Goal: Task Accomplishment & Management: Use online tool/utility

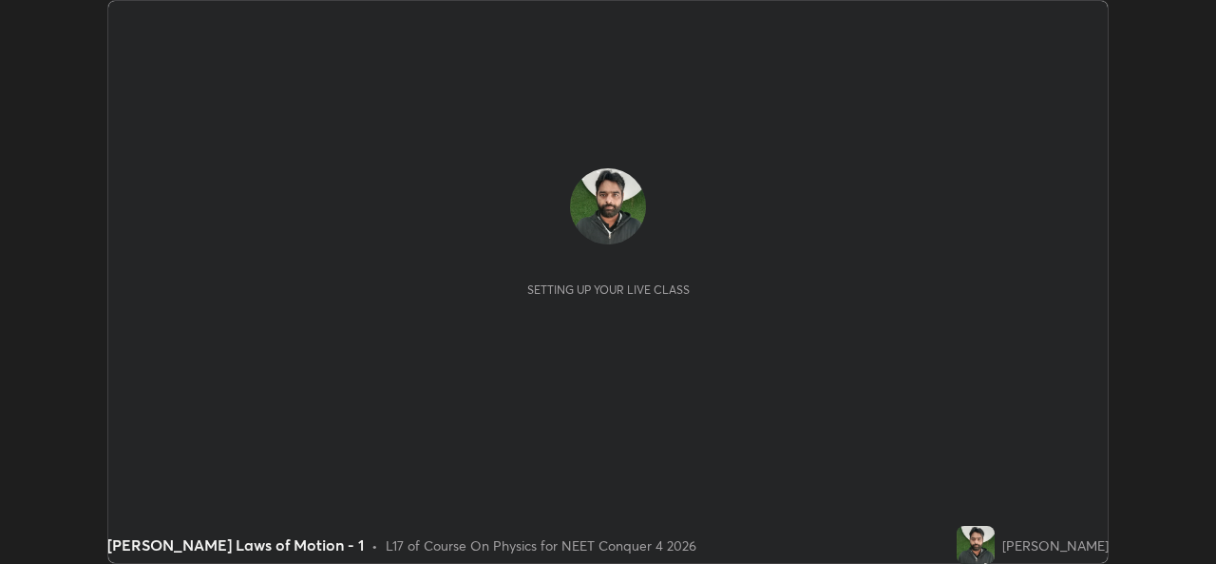
scroll to position [564, 1215]
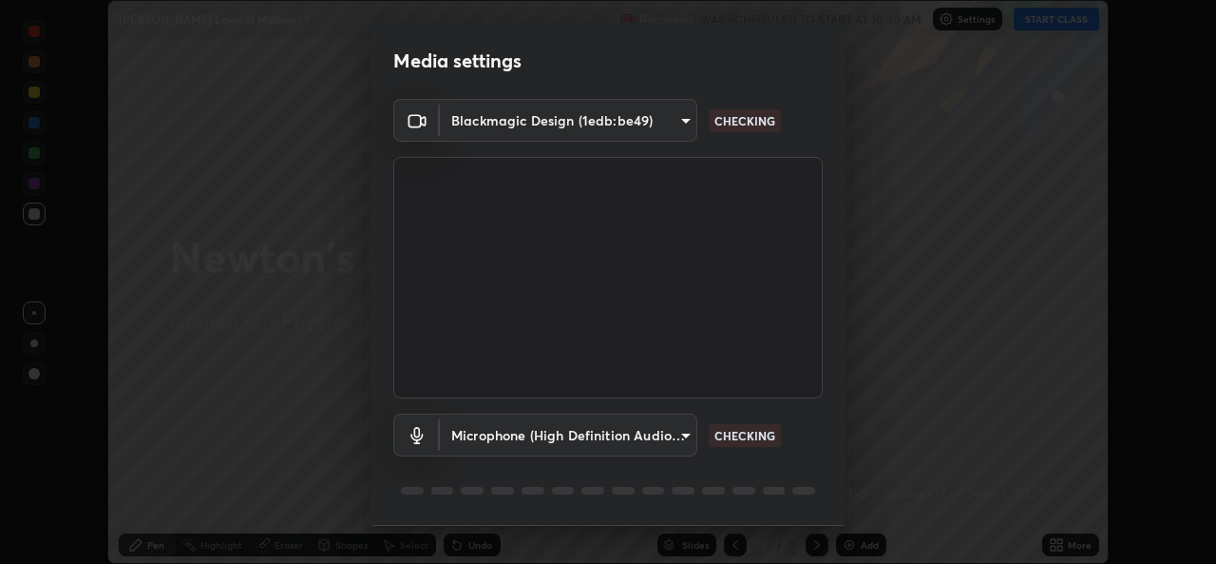
type input "b4951f90531da0d842cdcd629816b7b2be3c5c01230d926a2f210d32d9644bff"
type input "99848f2a9d109760ec62b66e2f255c73a791916cfc686045695a6d5e2156f403"
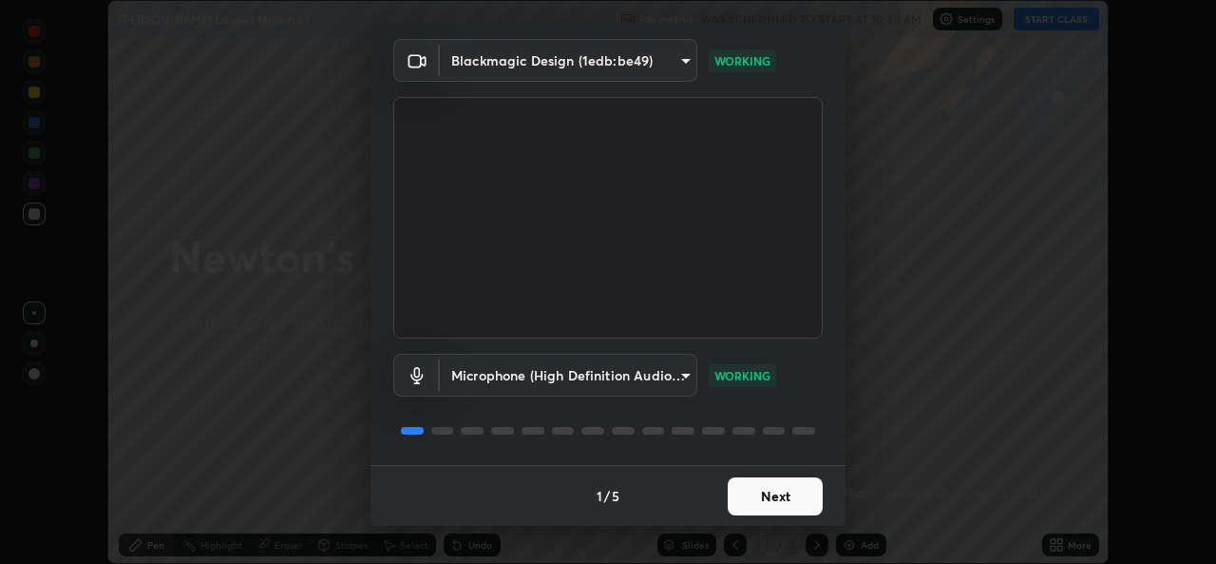
click at [765, 491] on button "Next" at bounding box center [775, 496] width 95 height 38
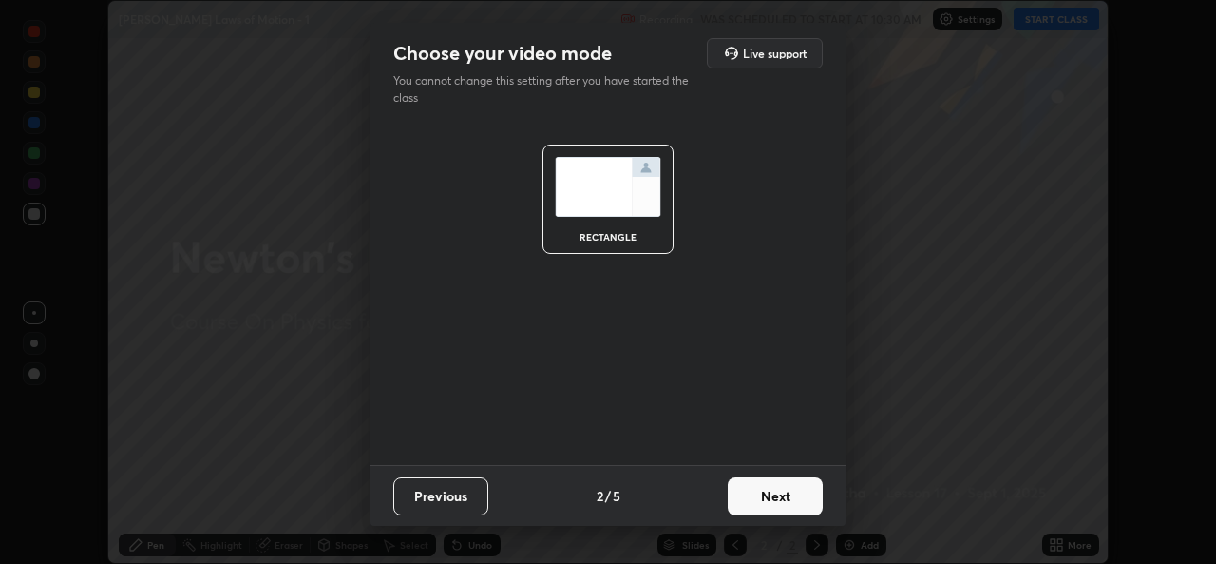
scroll to position [0, 0]
click at [760, 491] on button "Next" at bounding box center [775, 496] width 95 height 38
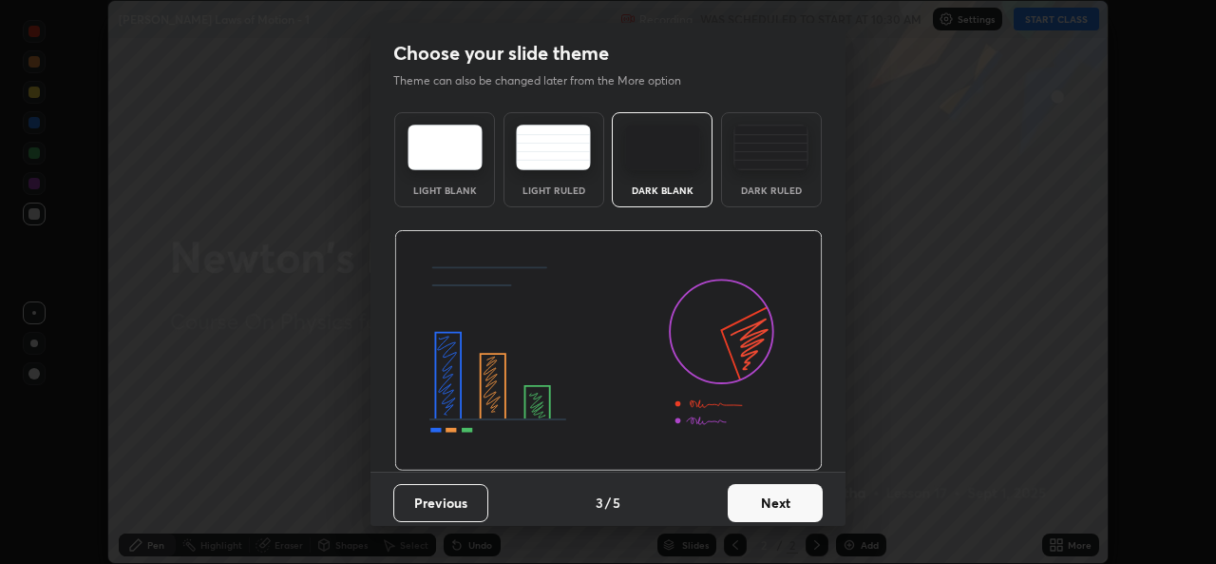
click at [759, 495] on button "Next" at bounding box center [775, 503] width 95 height 38
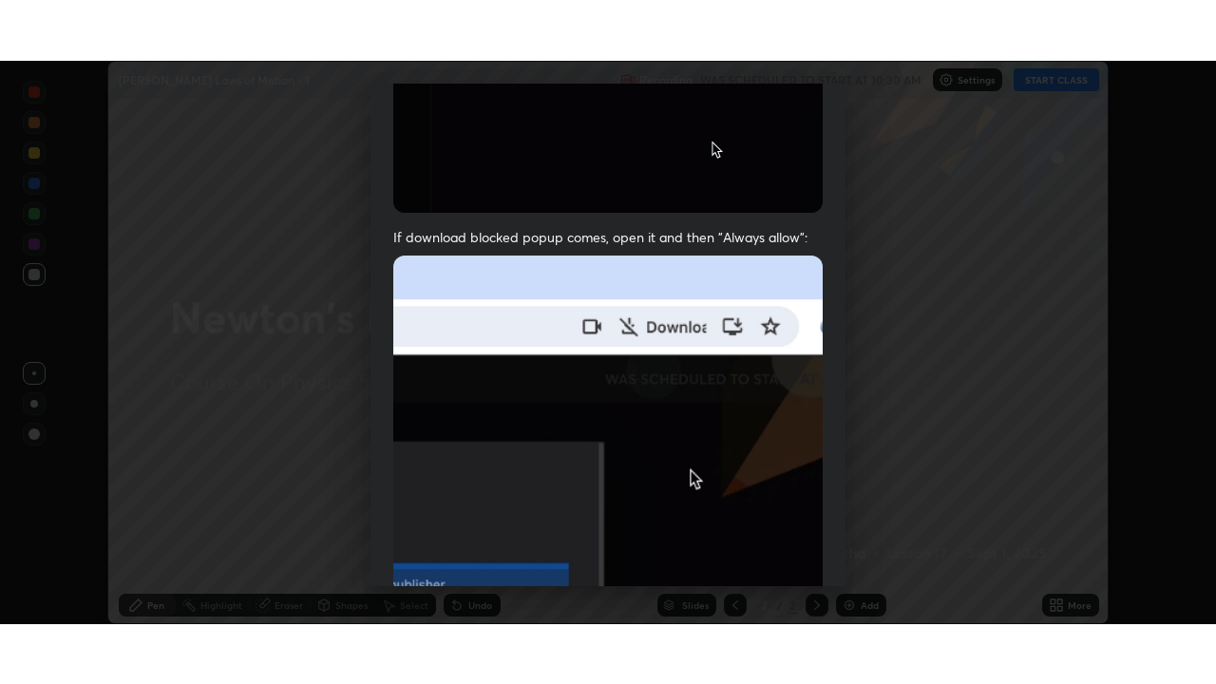
scroll to position [448, 0]
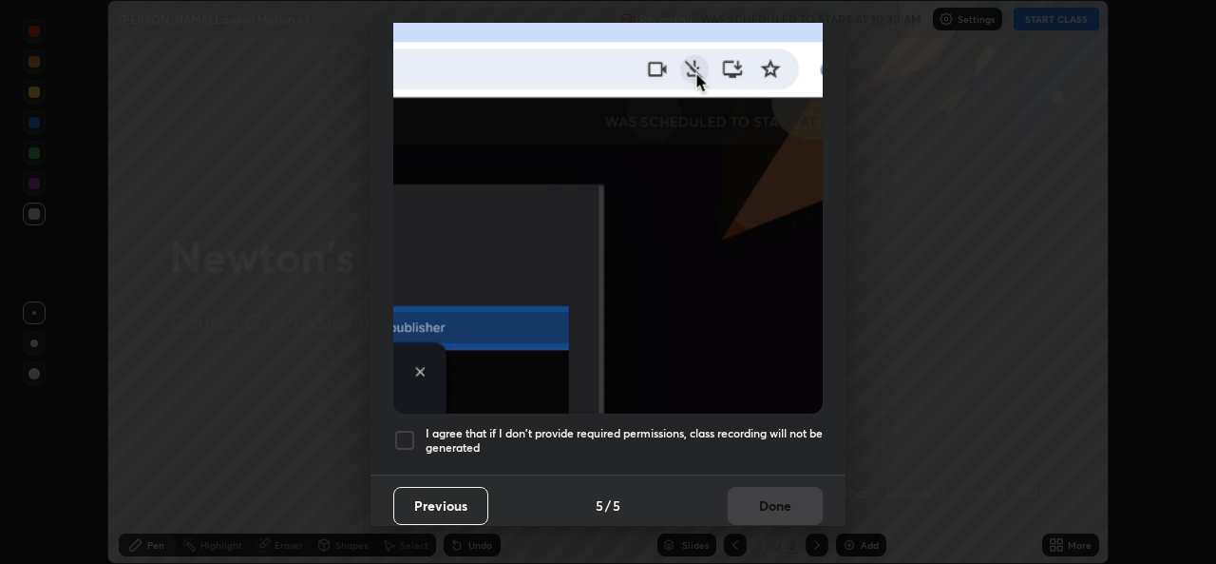
click at [760, 426] on h5 "I agree that if I don't provide required permissions, class recording will not …" at bounding box center [624, 440] width 397 height 29
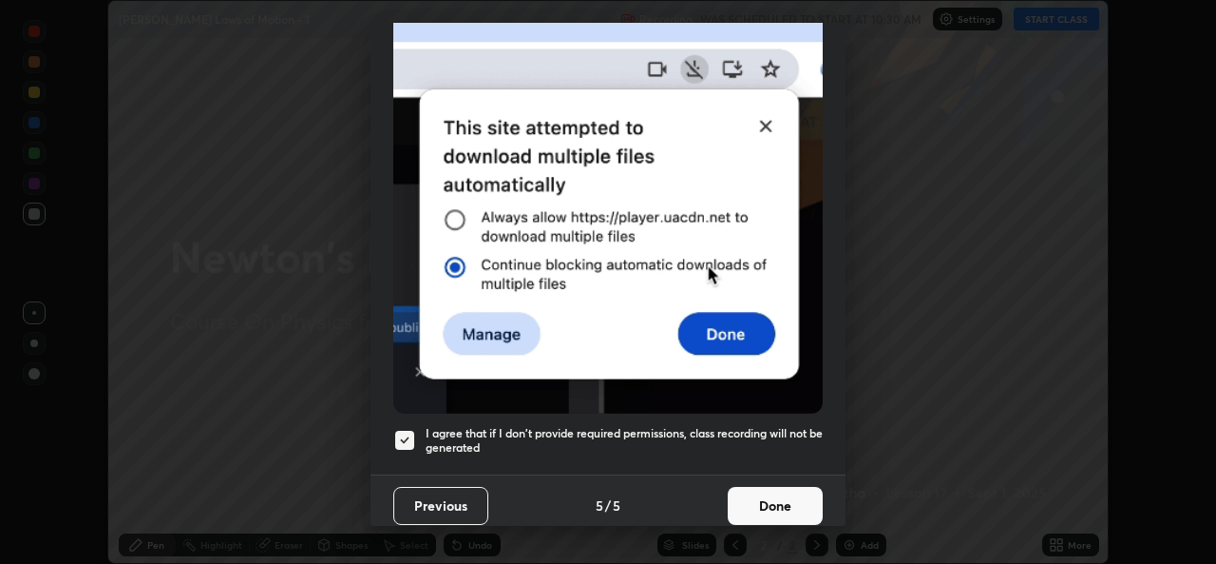
click at [758, 487] on button "Done" at bounding box center [775, 506] width 95 height 38
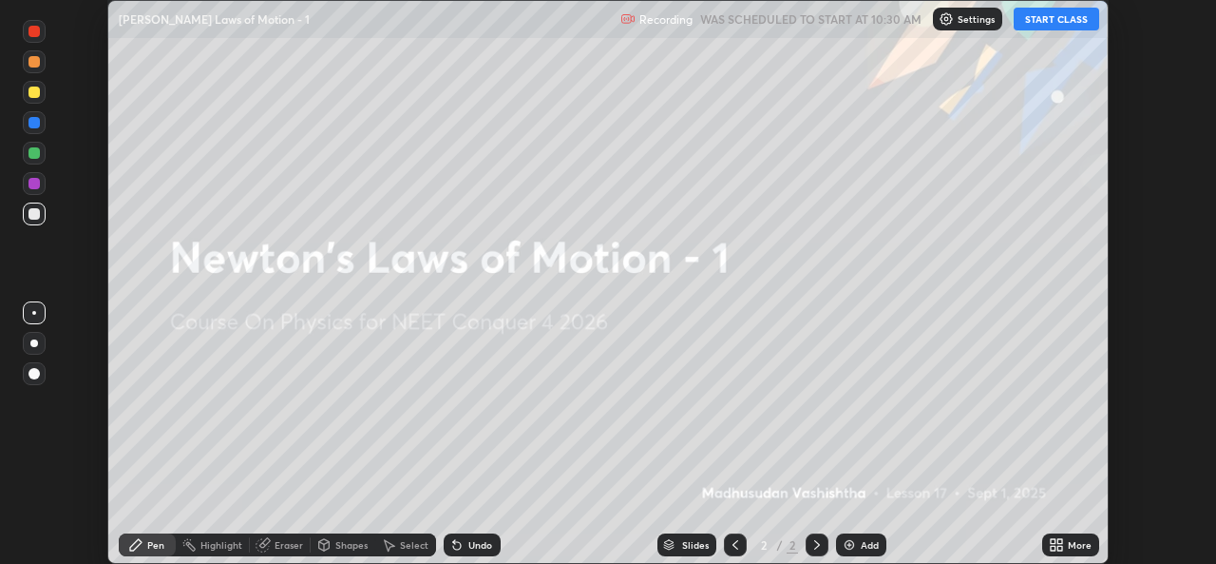
click at [1053, 15] on button "START CLASS" at bounding box center [1057, 19] width 86 height 23
click at [817, 549] on icon at bounding box center [817, 544] width 15 height 15
click at [874, 541] on div "Add" at bounding box center [870, 545] width 18 height 10
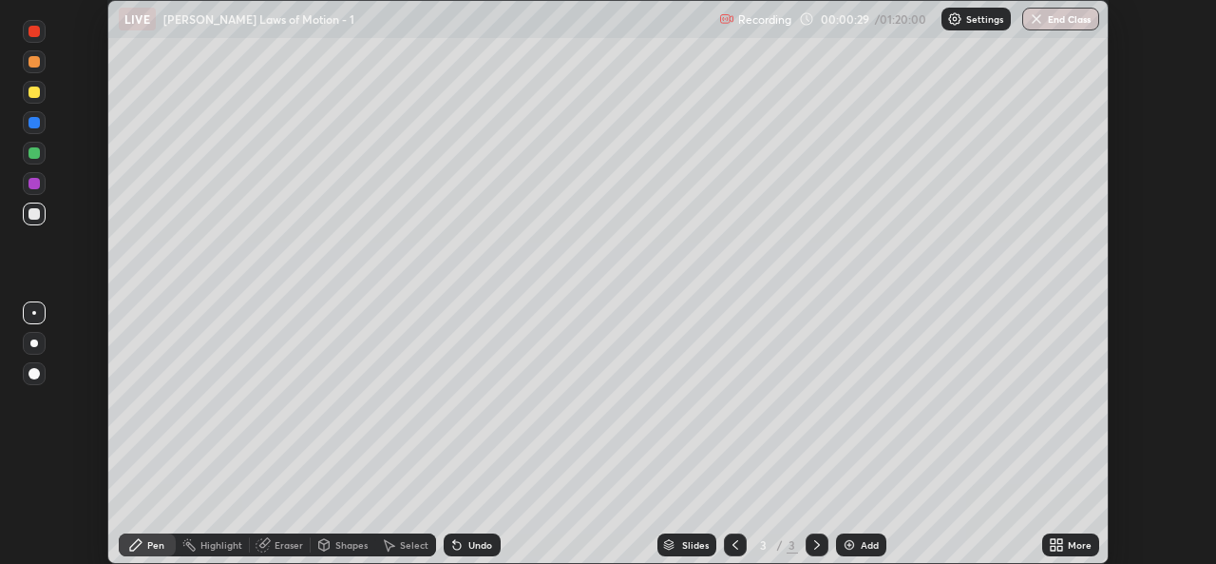
click at [1074, 545] on div "More" at bounding box center [1080, 545] width 24 height 10
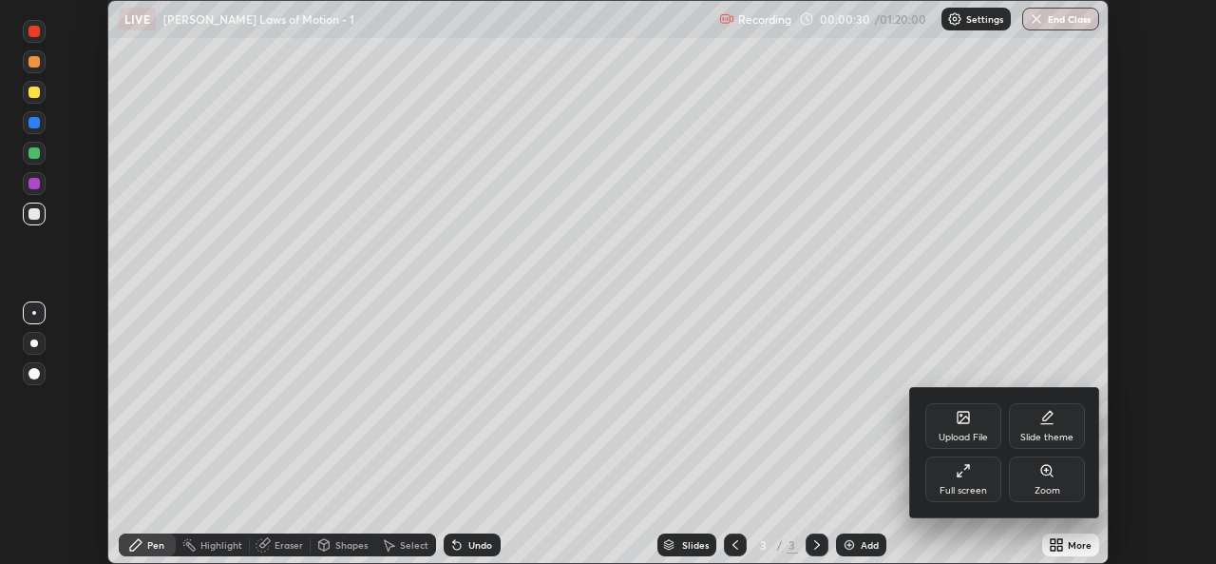
click at [965, 486] on div "Full screen" at bounding box center [964, 491] width 48 height 10
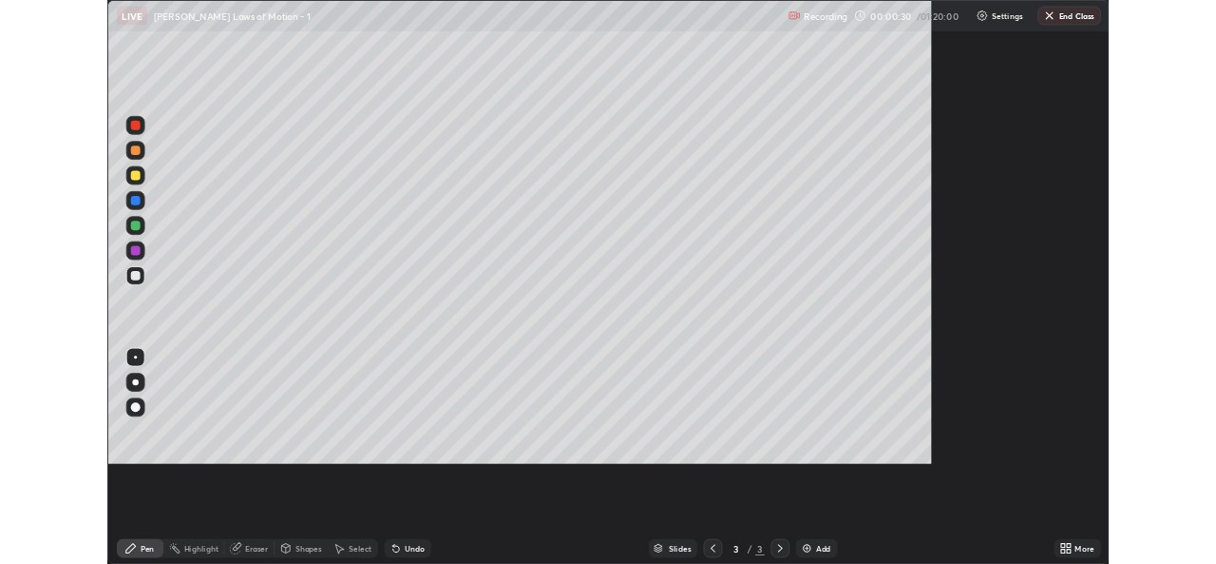
scroll to position [684, 1216]
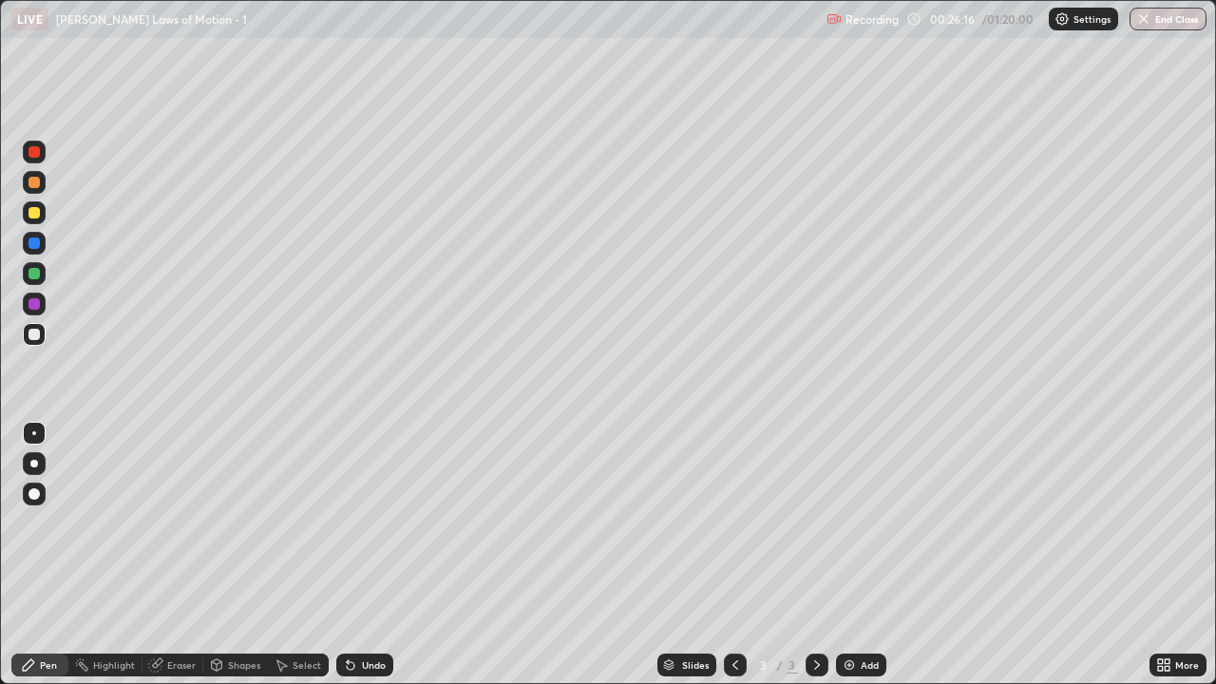
click at [177, 563] on div "Eraser" at bounding box center [181, 665] width 29 height 10
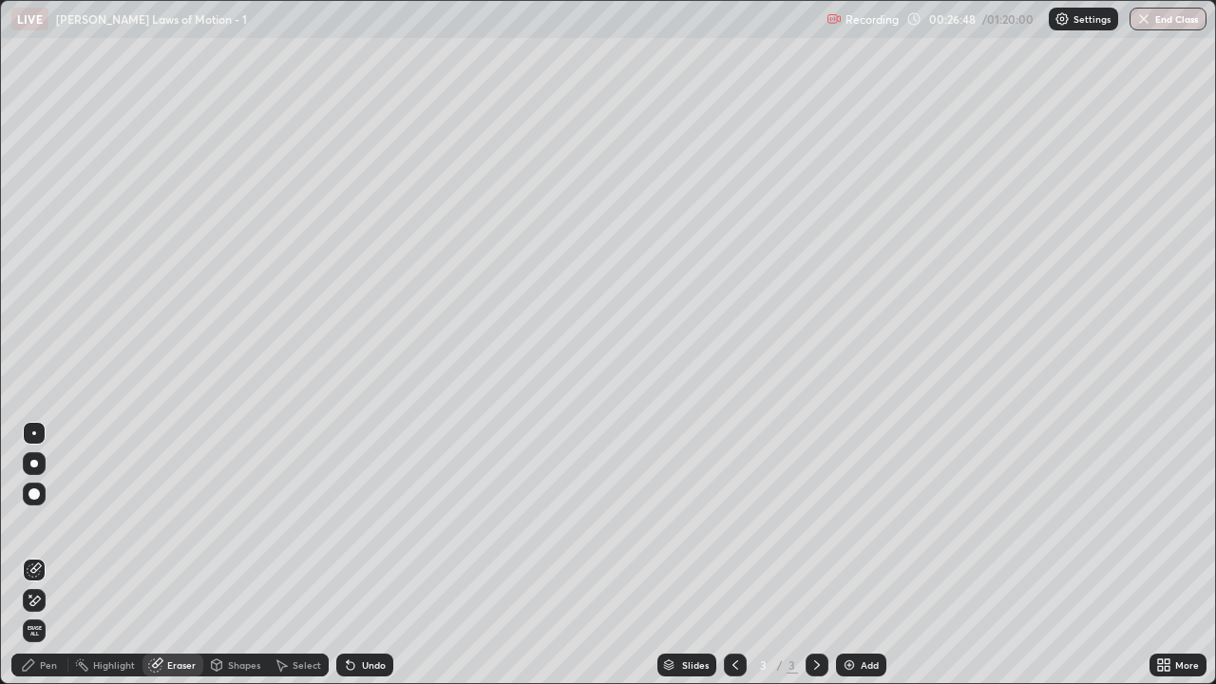
click at [50, 563] on div "Pen" at bounding box center [48, 665] width 17 height 10
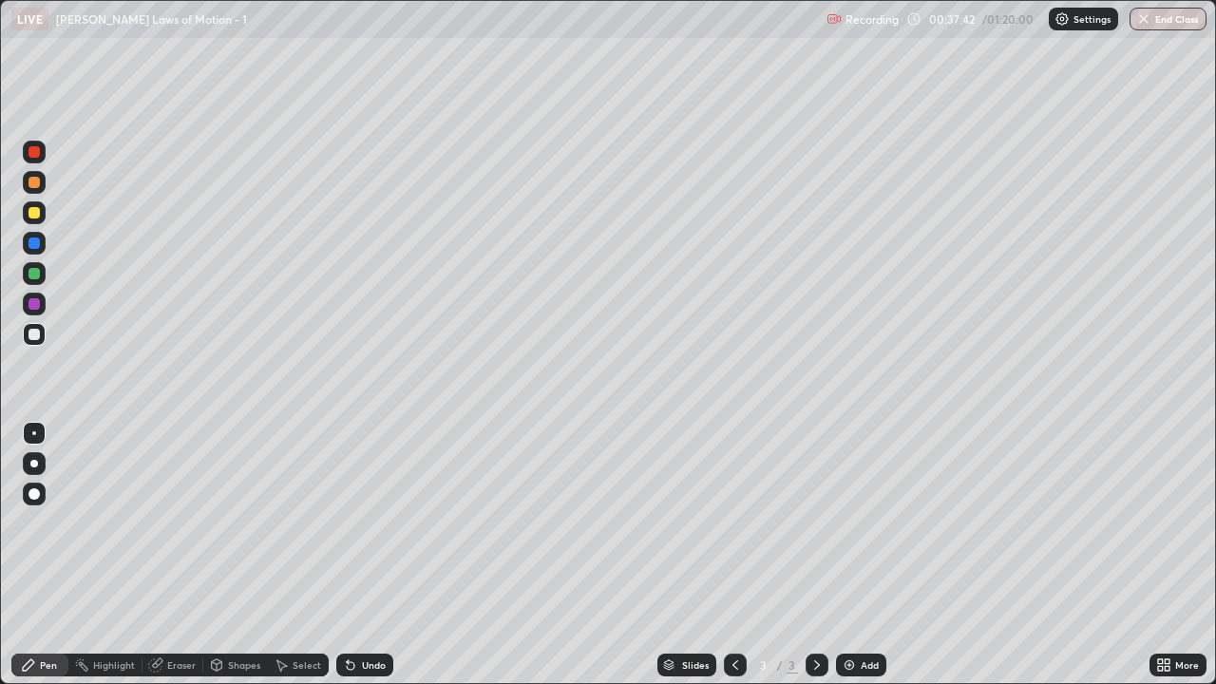
click at [858, 563] on div "Add" at bounding box center [861, 665] width 50 height 23
click at [173, 563] on div "Eraser" at bounding box center [181, 665] width 29 height 10
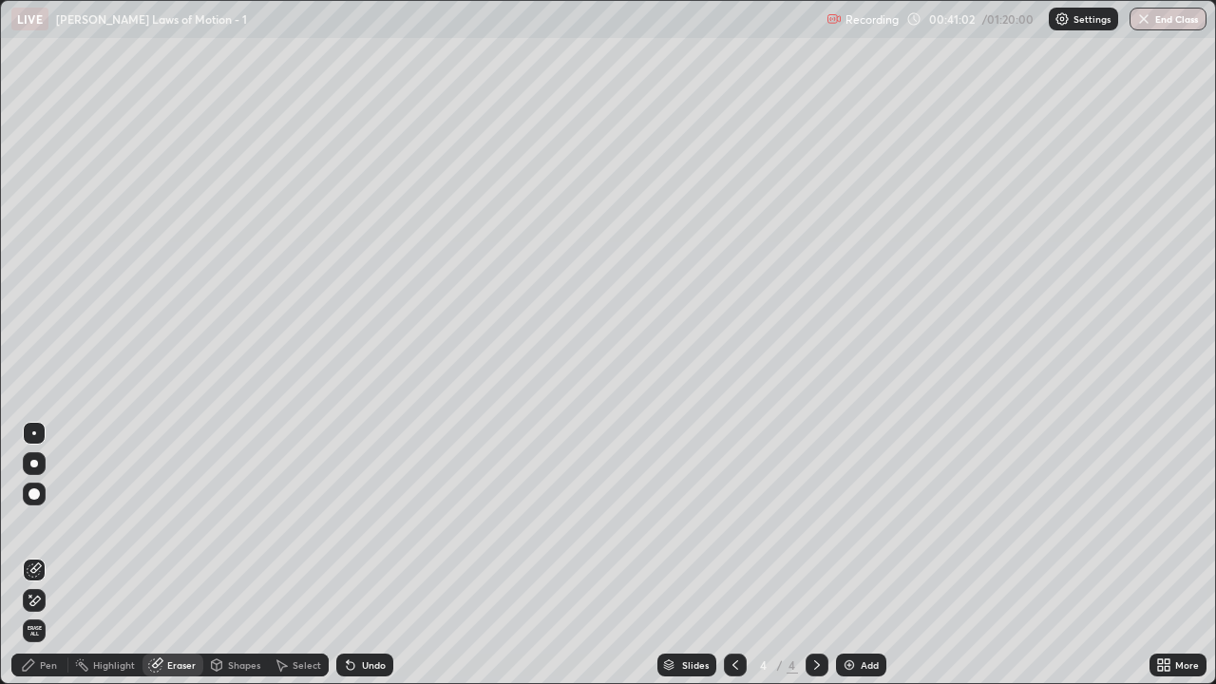
click at [48, 563] on div "Pen" at bounding box center [39, 665] width 57 height 23
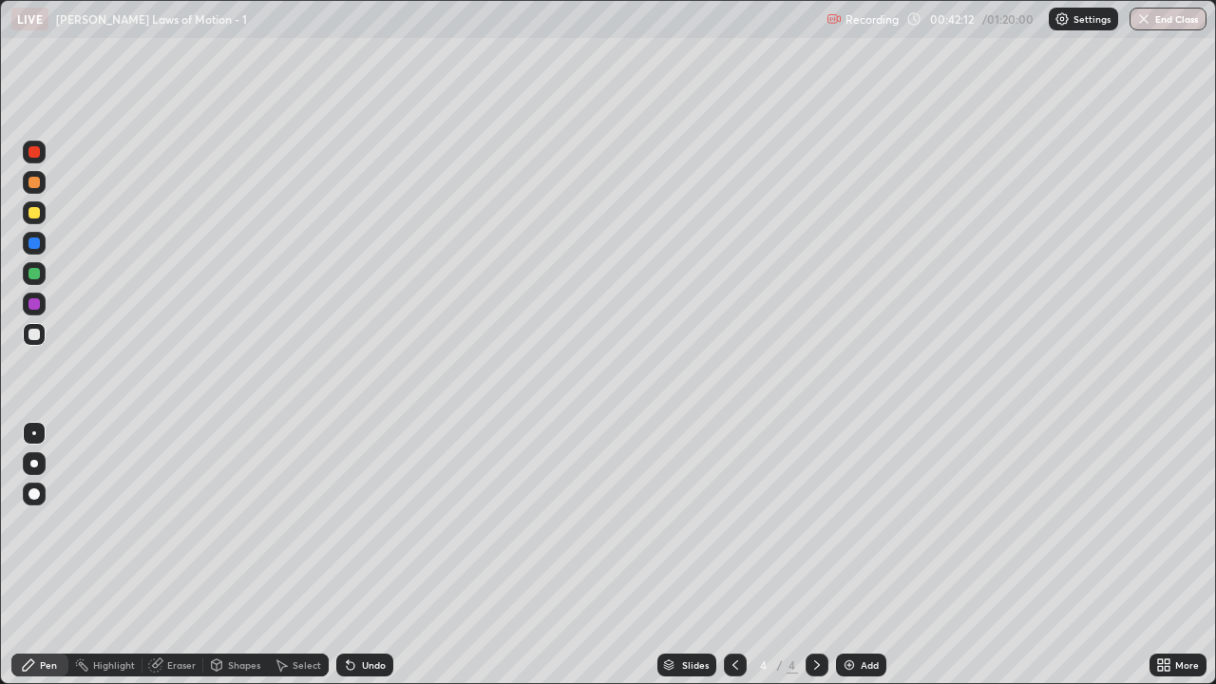
click at [26, 501] on div at bounding box center [34, 494] width 23 height 23
click at [864, 563] on div "Add" at bounding box center [870, 665] width 18 height 10
click at [34, 433] on div at bounding box center [34, 433] width 4 height 4
click at [163, 563] on div "Eraser" at bounding box center [173, 665] width 61 height 23
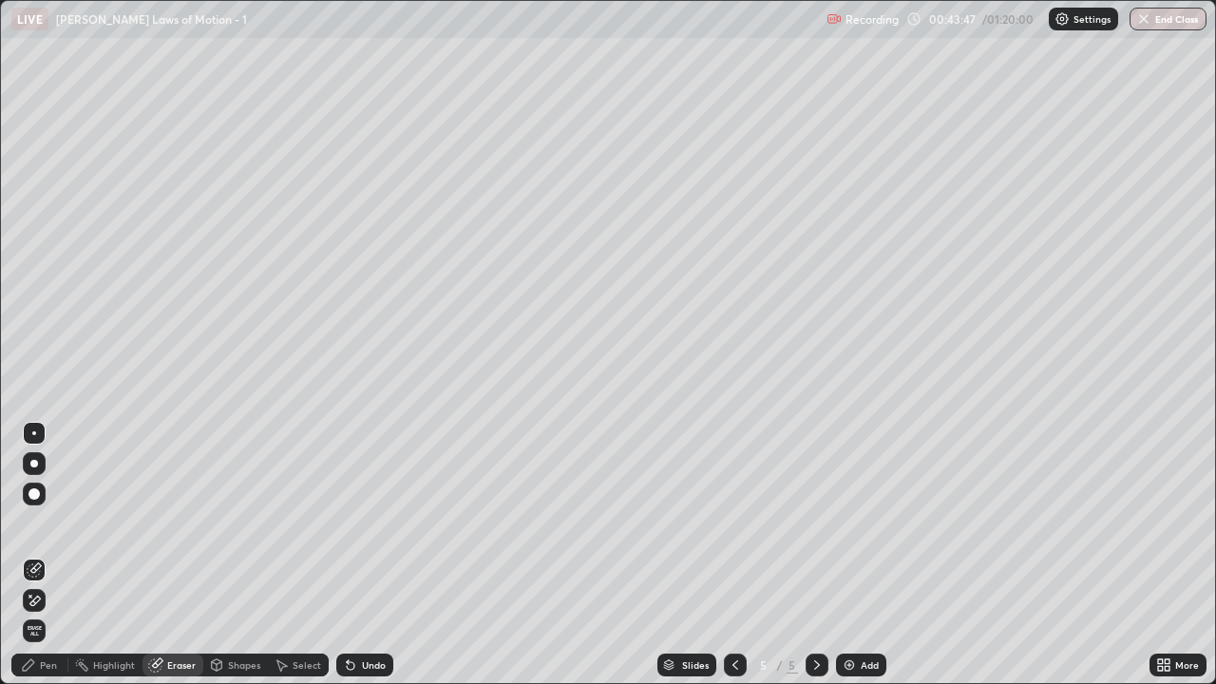
click at [51, 563] on div "Pen" at bounding box center [48, 665] width 17 height 10
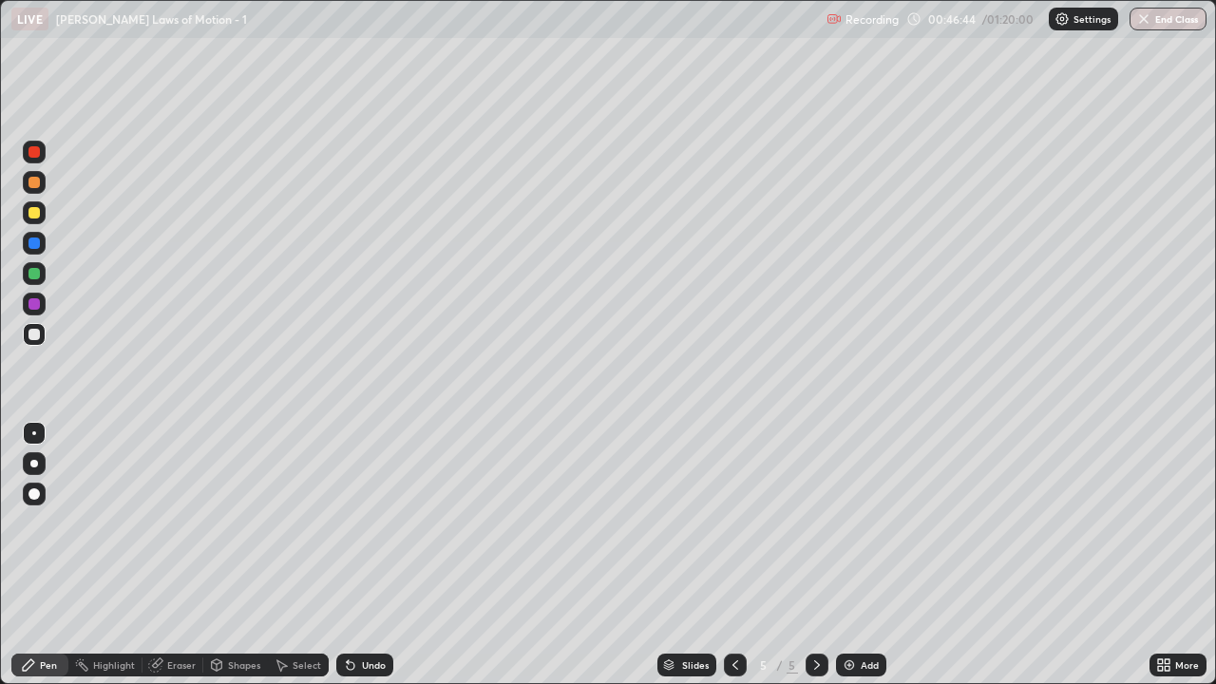
click at [735, 563] on icon at bounding box center [735, 665] width 15 height 15
click at [734, 563] on icon at bounding box center [735, 665] width 15 height 15
click at [813, 563] on div at bounding box center [817, 665] width 23 height 38
click at [814, 563] on div at bounding box center [817, 665] width 23 height 23
click at [734, 563] on icon at bounding box center [735, 665] width 15 height 15
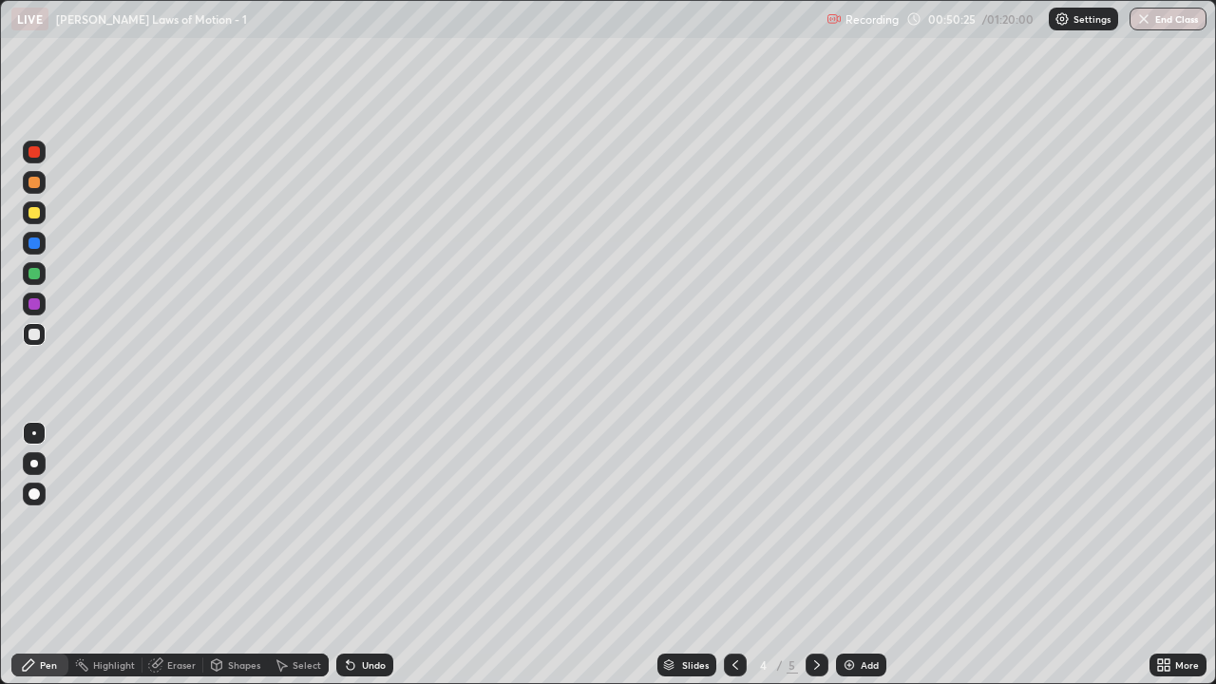
click at [817, 563] on icon at bounding box center [817, 665] width 15 height 15
click at [860, 563] on div "Add" at bounding box center [861, 665] width 50 height 23
click at [857, 563] on div "Add" at bounding box center [861, 665] width 50 height 23
click at [168, 563] on div "Eraser" at bounding box center [181, 665] width 29 height 10
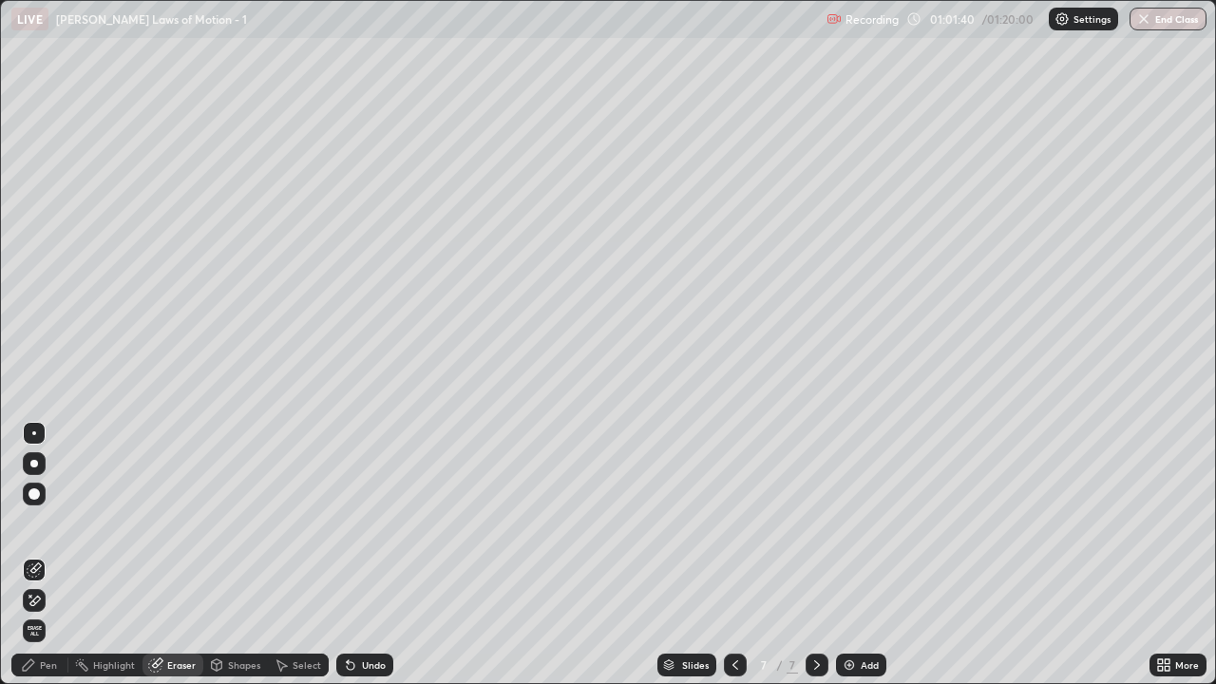
click at [45, 563] on div "Pen" at bounding box center [48, 665] width 17 height 10
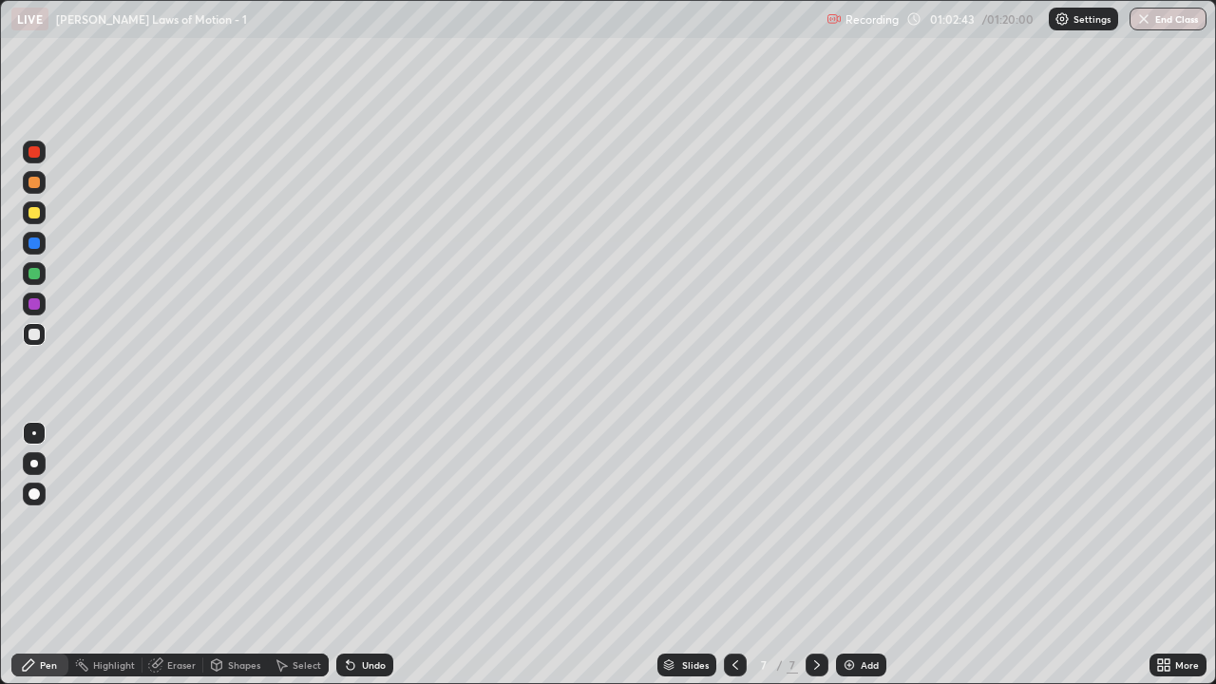
click at [725, 563] on div at bounding box center [735, 665] width 23 height 23
click at [736, 563] on icon at bounding box center [735, 665] width 15 height 15
click at [734, 563] on icon at bounding box center [735, 665] width 15 height 15
click at [735, 563] on div at bounding box center [735, 665] width 23 height 38
click at [815, 563] on icon at bounding box center [817, 665] width 15 height 15
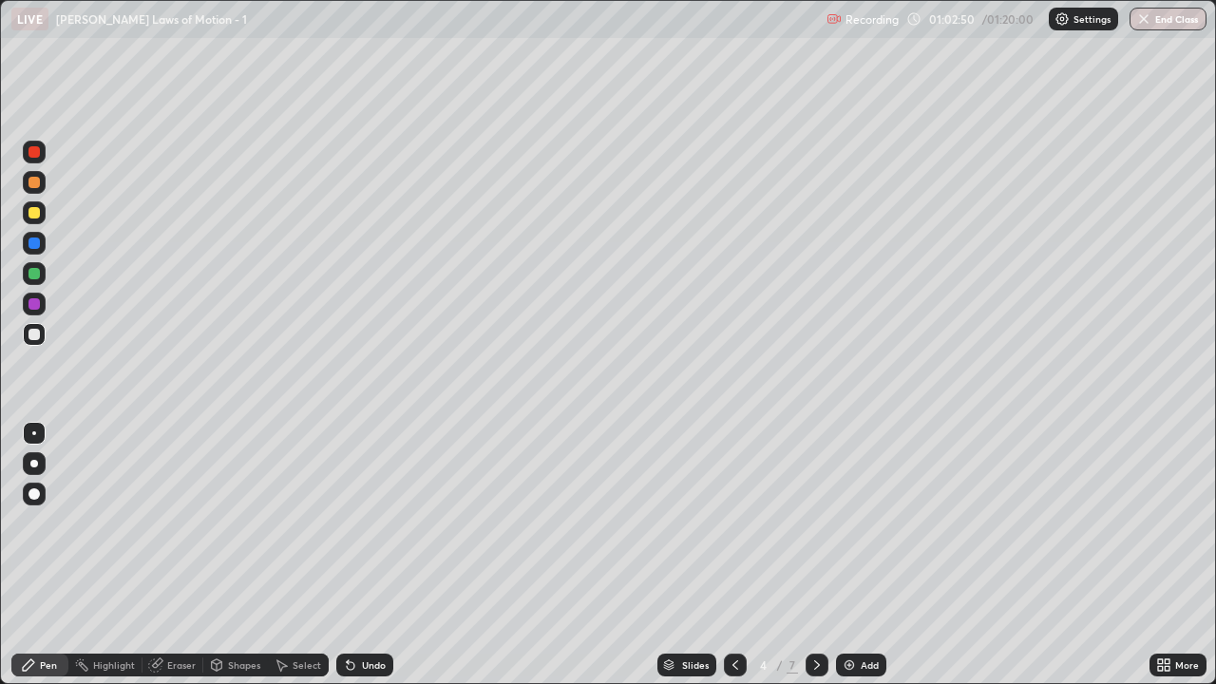
click at [815, 563] on icon at bounding box center [817, 665] width 15 height 15
click at [813, 563] on icon at bounding box center [817, 665] width 15 height 15
click at [814, 563] on icon at bounding box center [817, 665] width 15 height 15
click at [868, 563] on div "Add" at bounding box center [870, 665] width 18 height 10
click at [815, 563] on icon at bounding box center [817, 665] width 15 height 15
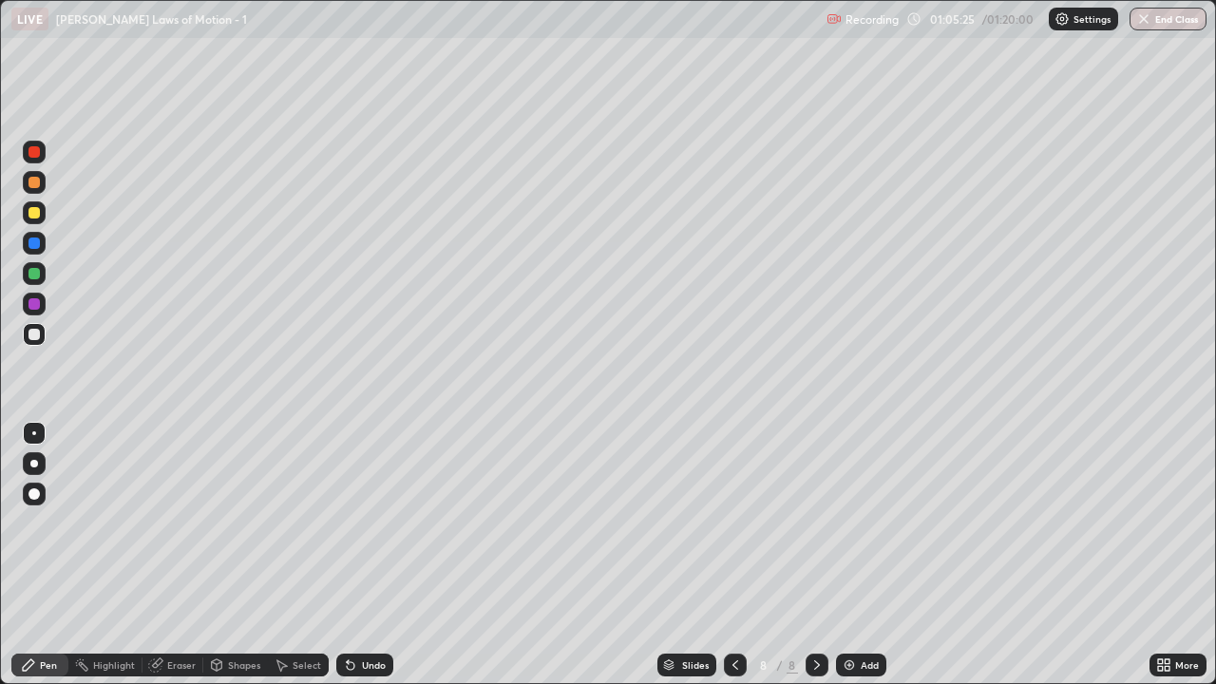
click at [812, 563] on icon at bounding box center [817, 665] width 15 height 15
click at [815, 563] on icon at bounding box center [817, 665] width 15 height 15
click at [819, 563] on icon at bounding box center [817, 665] width 15 height 15
click at [817, 563] on icon at bounding box center [817, 665] width 15 height 15
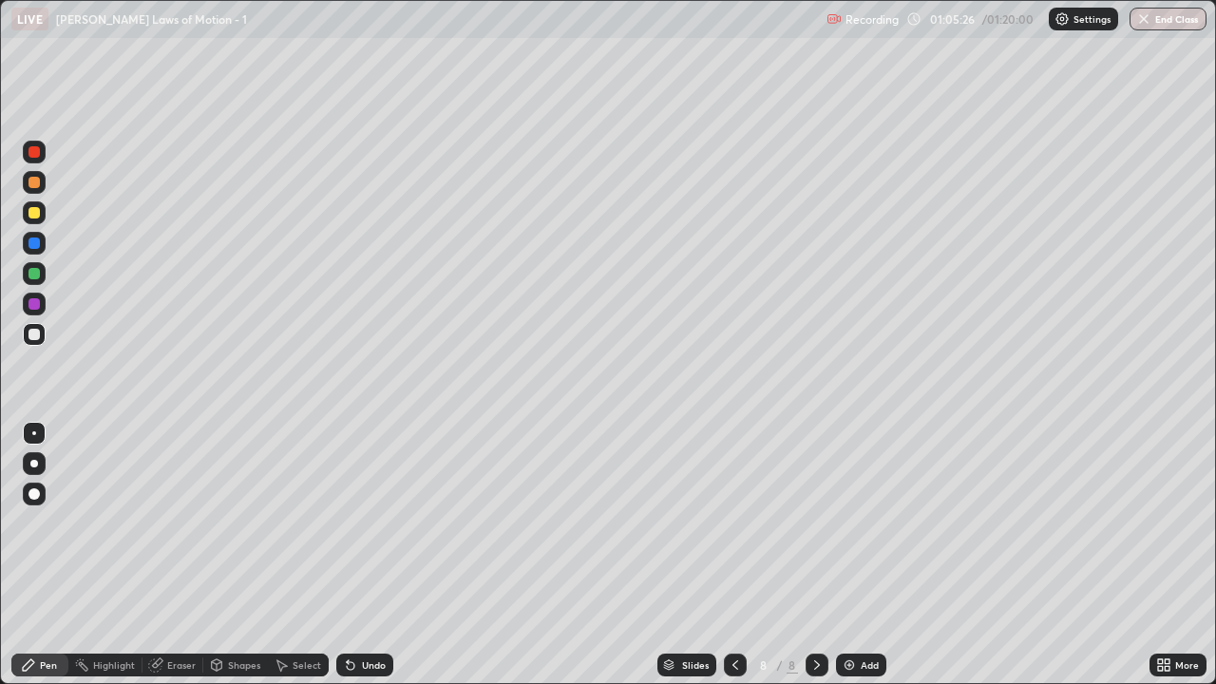
click at [815, 563] on icon at bounding box center [817, 665] width 15 height 15
click at [731, 563] on icon at bounding box center [735, 665] width 15 height 15
click at [728, 563] on icon at bounding box center [735, 665] width 15 height 15
click at [726, 563] on div at bounding box center [735, 665] width 23 height 23
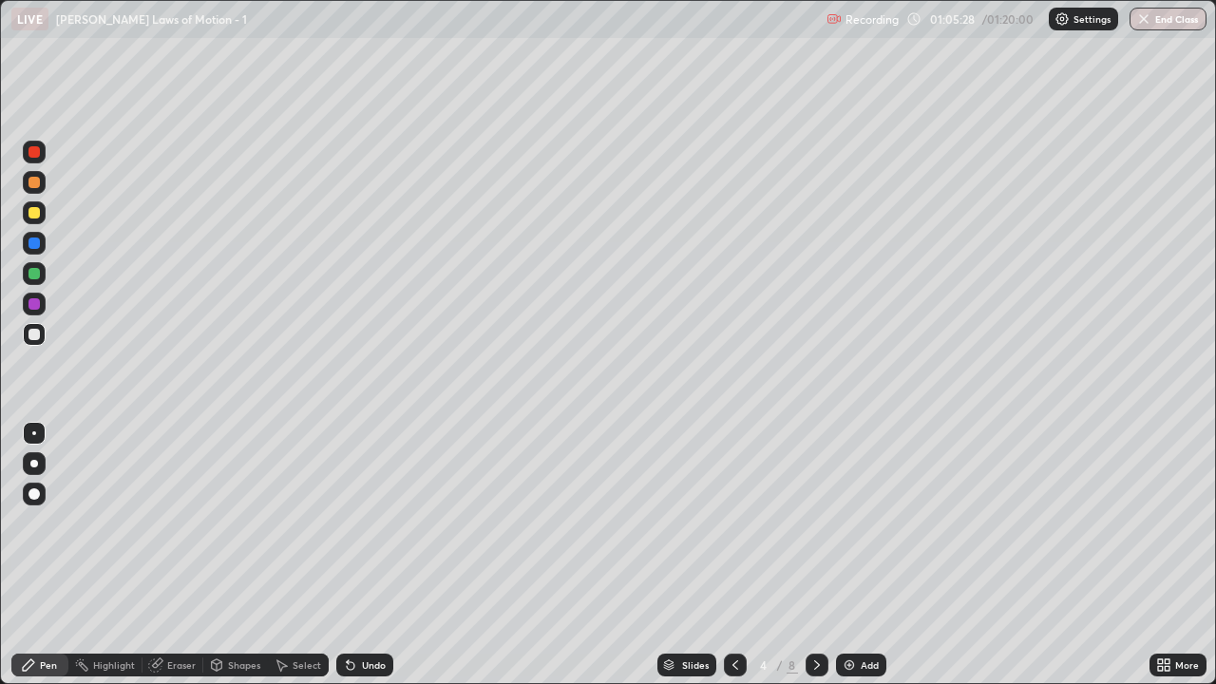
click at [734, 563] on icon at bounding box center [735, 665] width 15 height 15
click at [815, 563] on icon at bounding box center [817, 665] width 15 height 15
click at [819, 563] on div at bounding box center [817, 665] width 23 height 23
click at [917, 18] on icon at bounding box center [915, 18] width 15 height 15
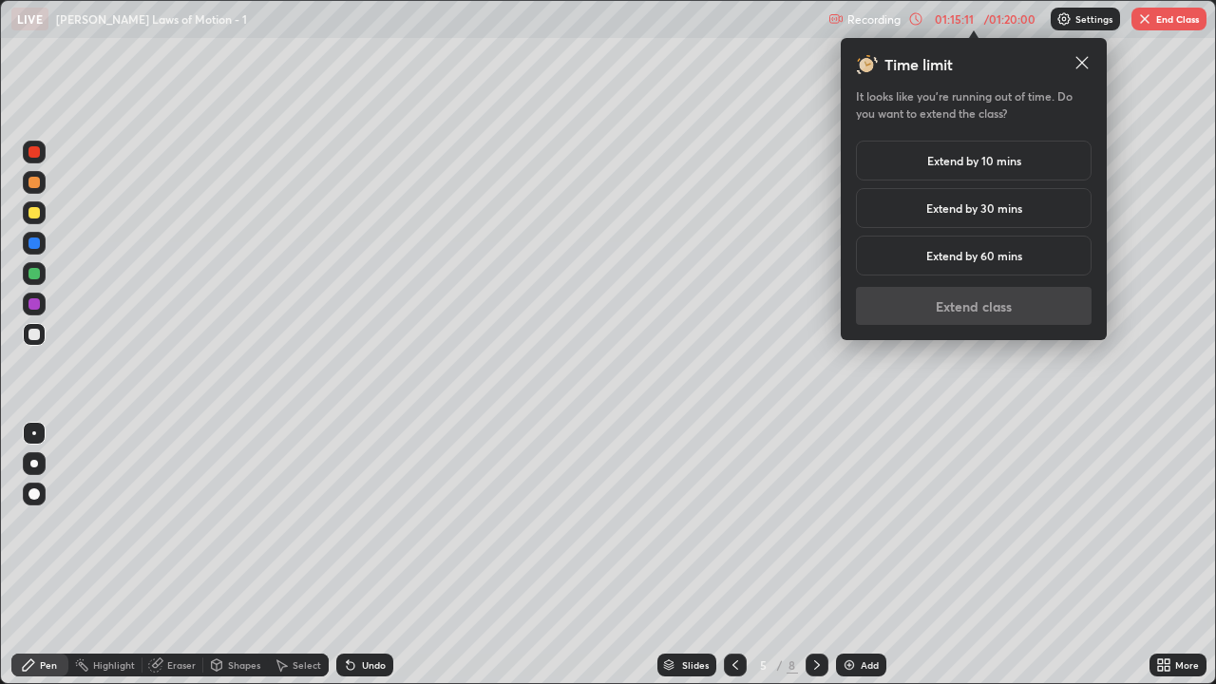
click at [1002, 165] on h5 "Extend by 10 mins" at bounding box center [974, 160] width 94 height 17
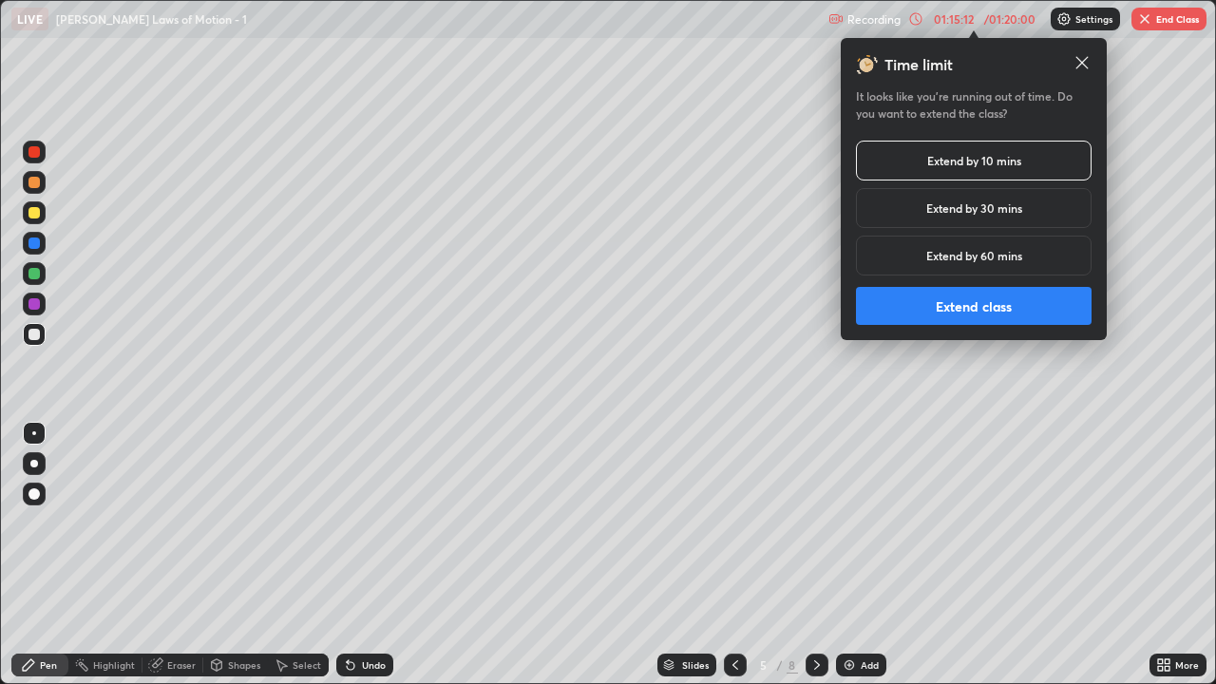
click at [960, 296] on button "Extend class" at bounding box center [974, 306] width 236 height 38
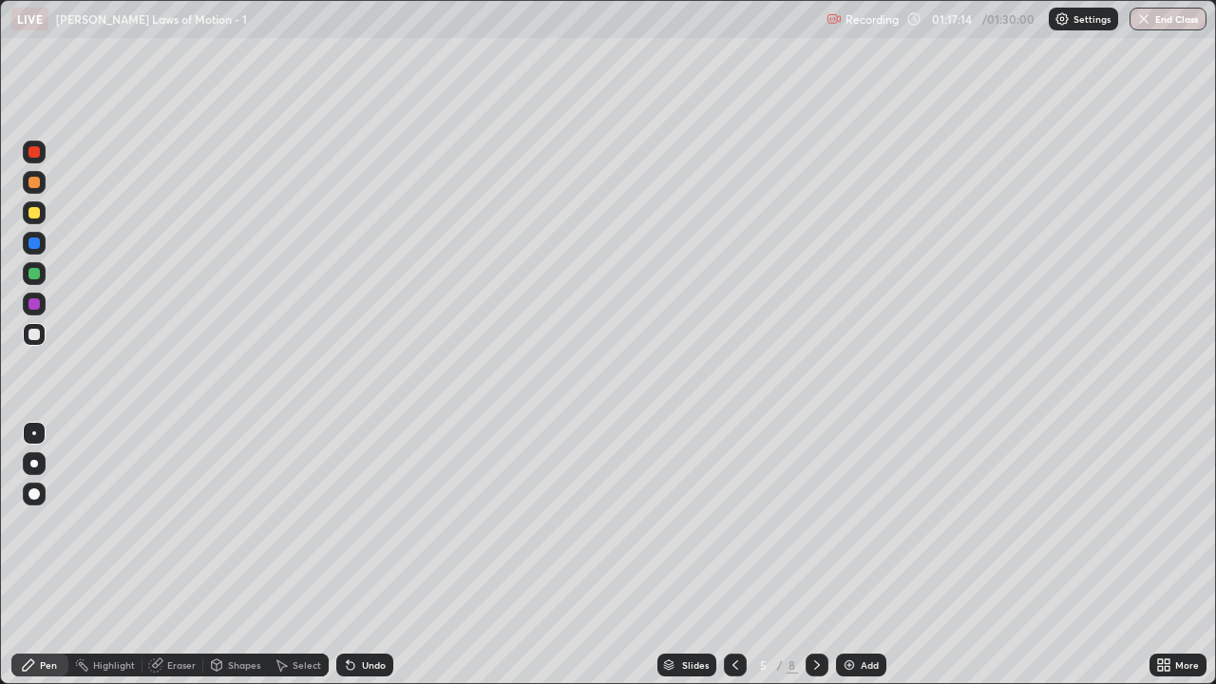
click at [815, 563] on icon at bounding box center [817, 665] width 6 height 10
click at [815, 563] on icon at bounding box center [817, 665] width 15 height 15
click at [1153, 18] on button "End Class" at bounding box center [1168, 19] width 77 height 23
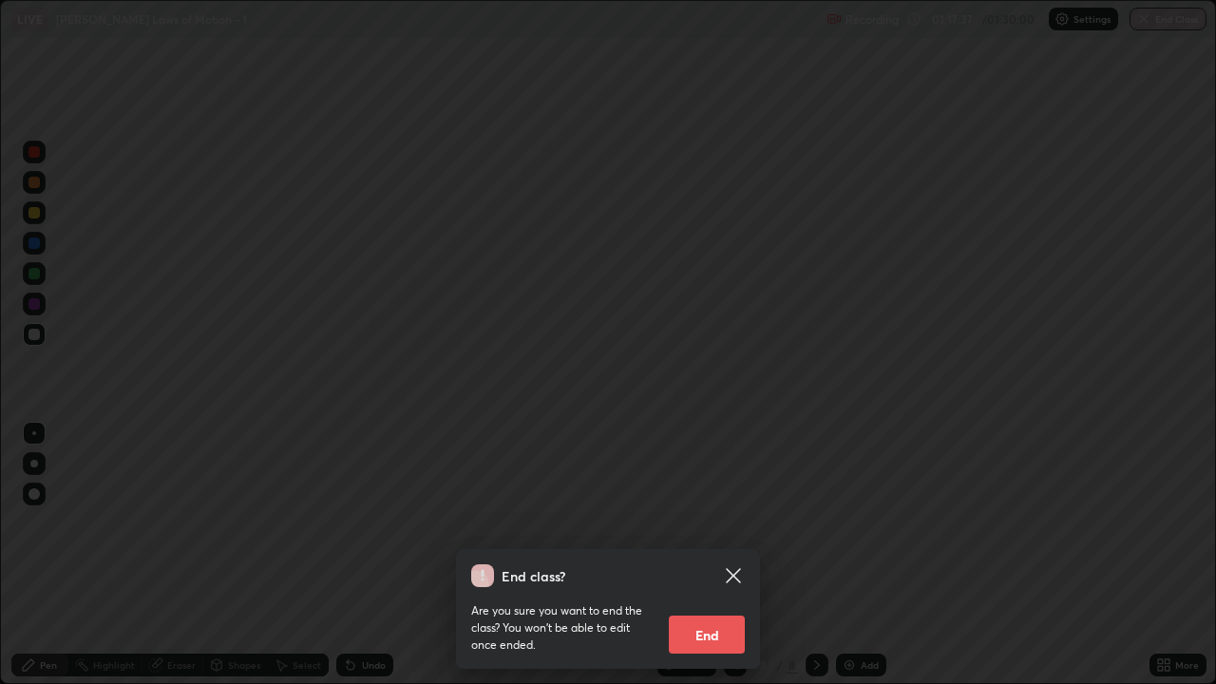
click at [732, 563] on icon at bounding box center [733, 575] width 14 height 14
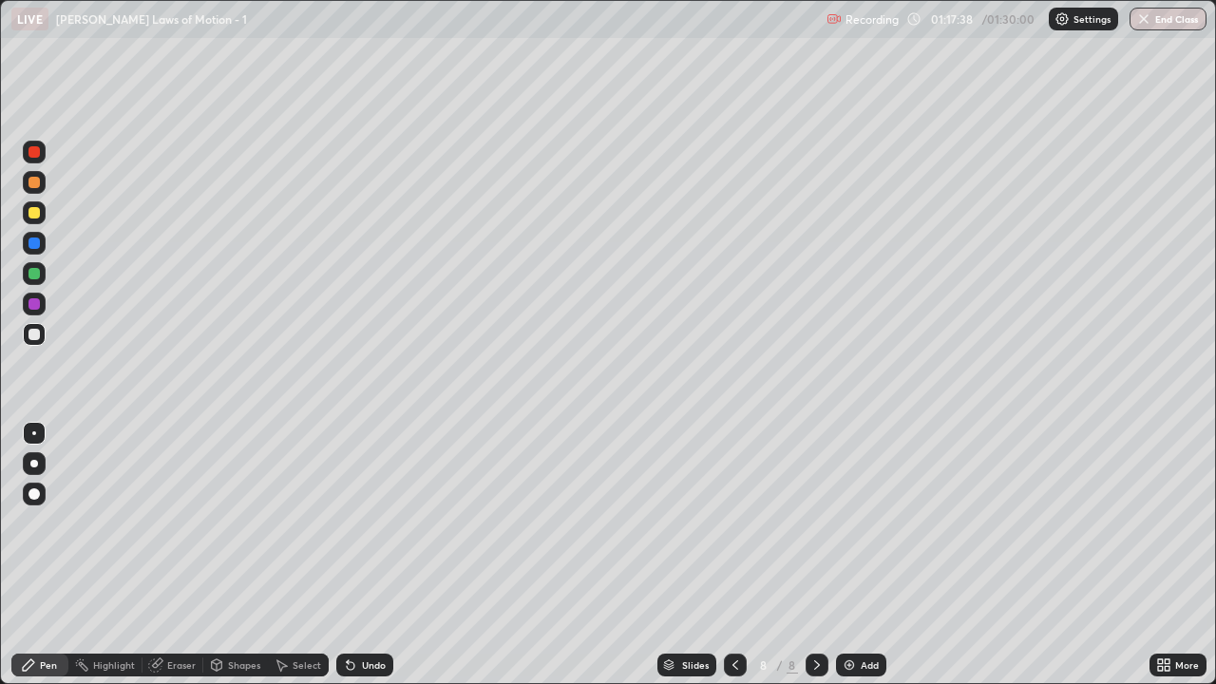
click at [735, 563] on icon at bounding box center [735, 665] width 15 height 15
click at [734, 563] on icon at bounding box center [735, 665] width 15 height 15
click at [1175, 10] on button "End Class" at bounding box center [1168, 19] width 77 height 23
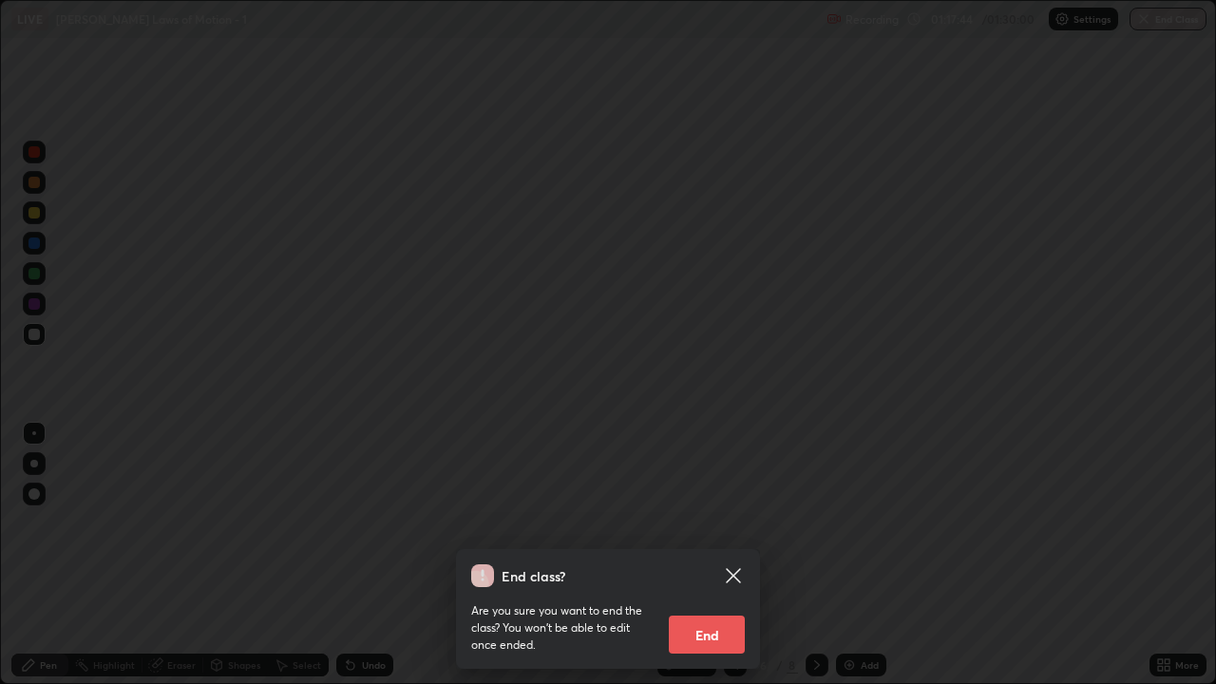
click at [707, 563] on button "End" at bounding box center [707, 635] width 76 height 38
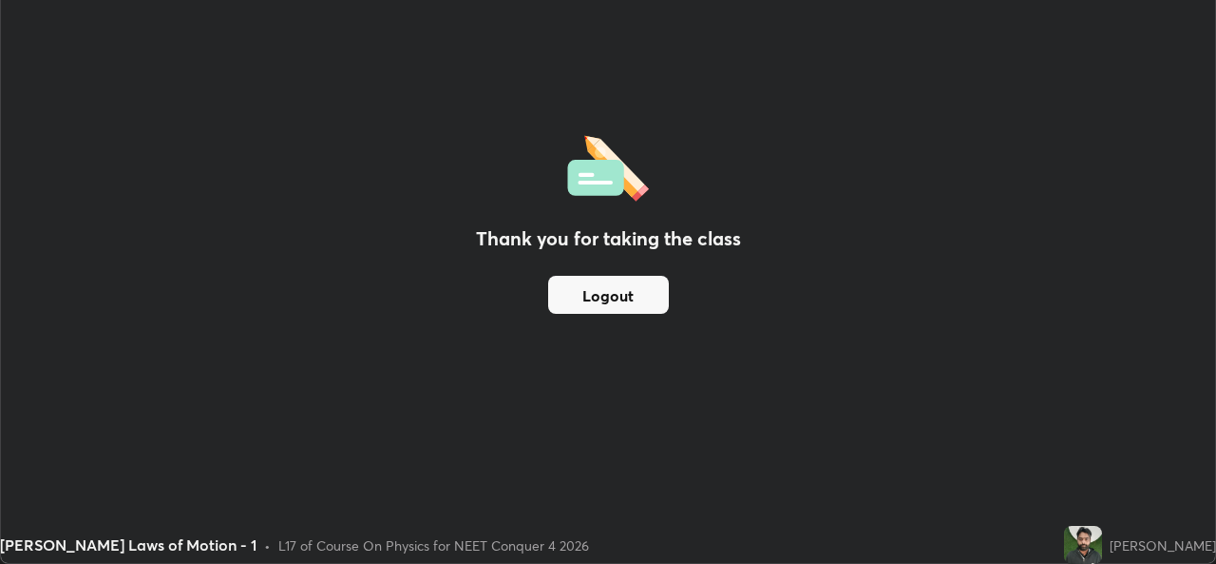
scroll to position [94463, 93810]
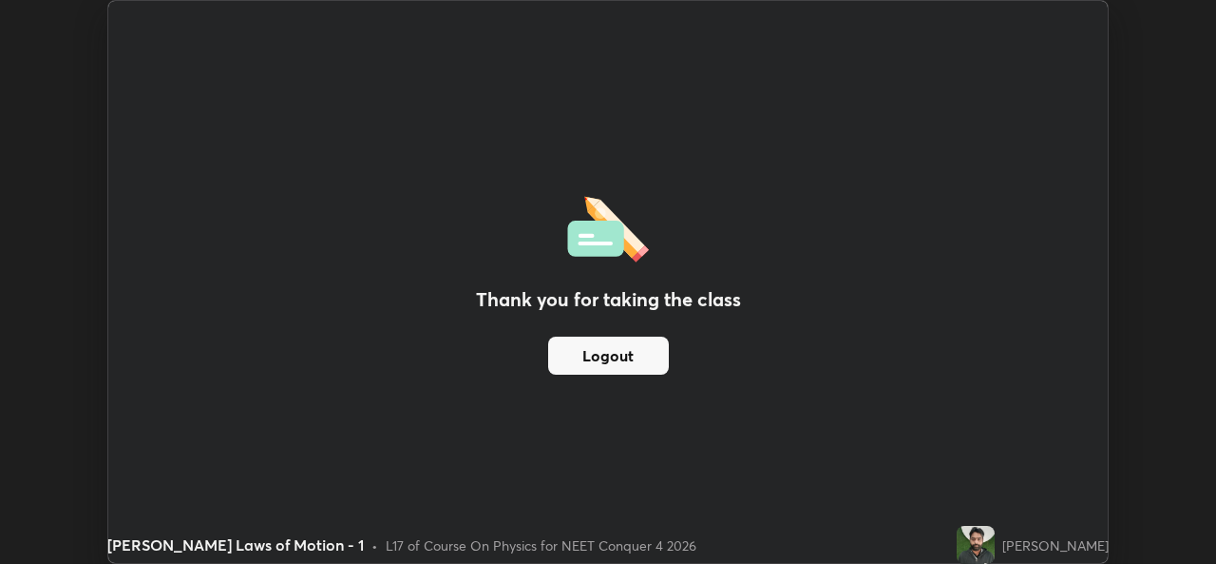
click at [576, 221] on img at bounding box center [608, 226] width 82 height 72
click at [590, 106] on div "Thank you for taking the class Logout" at bounding box center [608, 282] width 1000 height 562
click at [583, 359] on button "Logout" at bounding box center [608, 355] width 121 height 38
